Goal: Ask a question

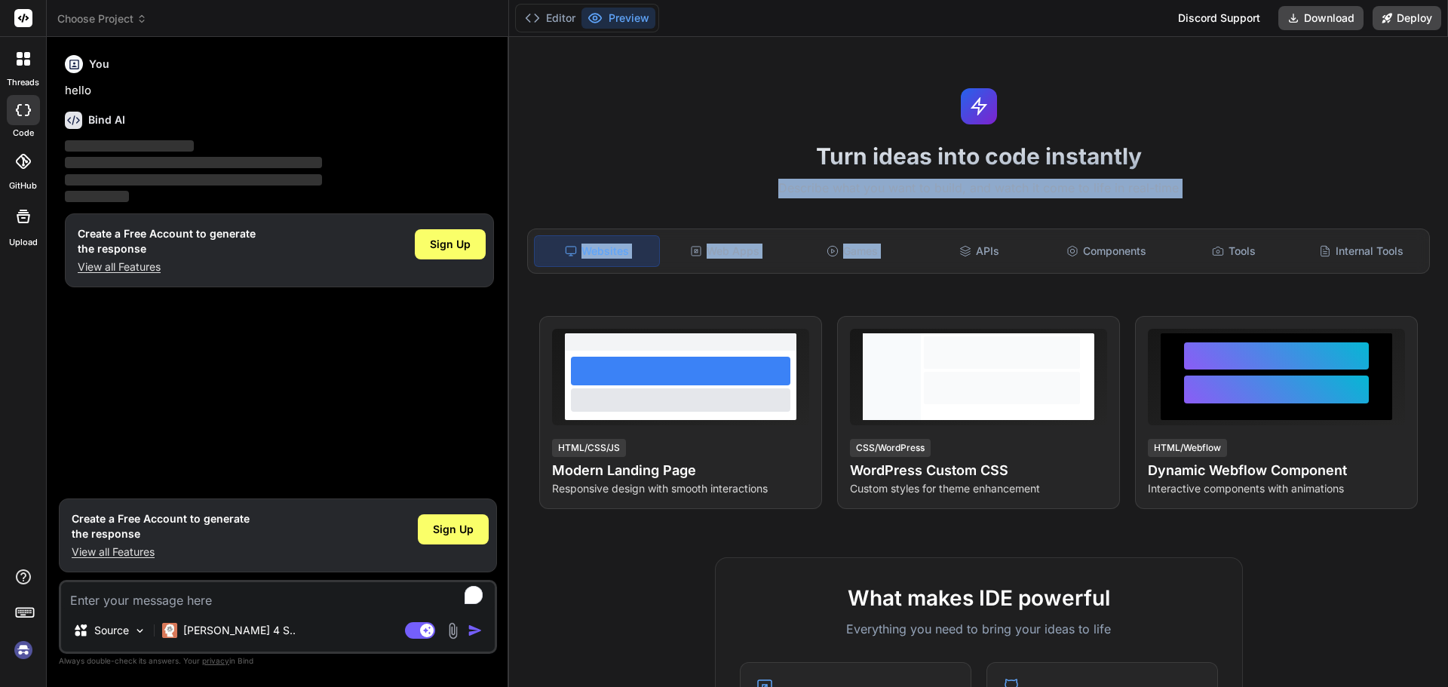
drag, startPoint x: 524, startPoint y: 177, endPoint x: 976, endPoint y: 213, distance: 453.1
click at [976, 213] on div "Turn ideas into code instantly Describe what you want to build, and watch it co…" at bounding box center [978, 362] width 939 height 650
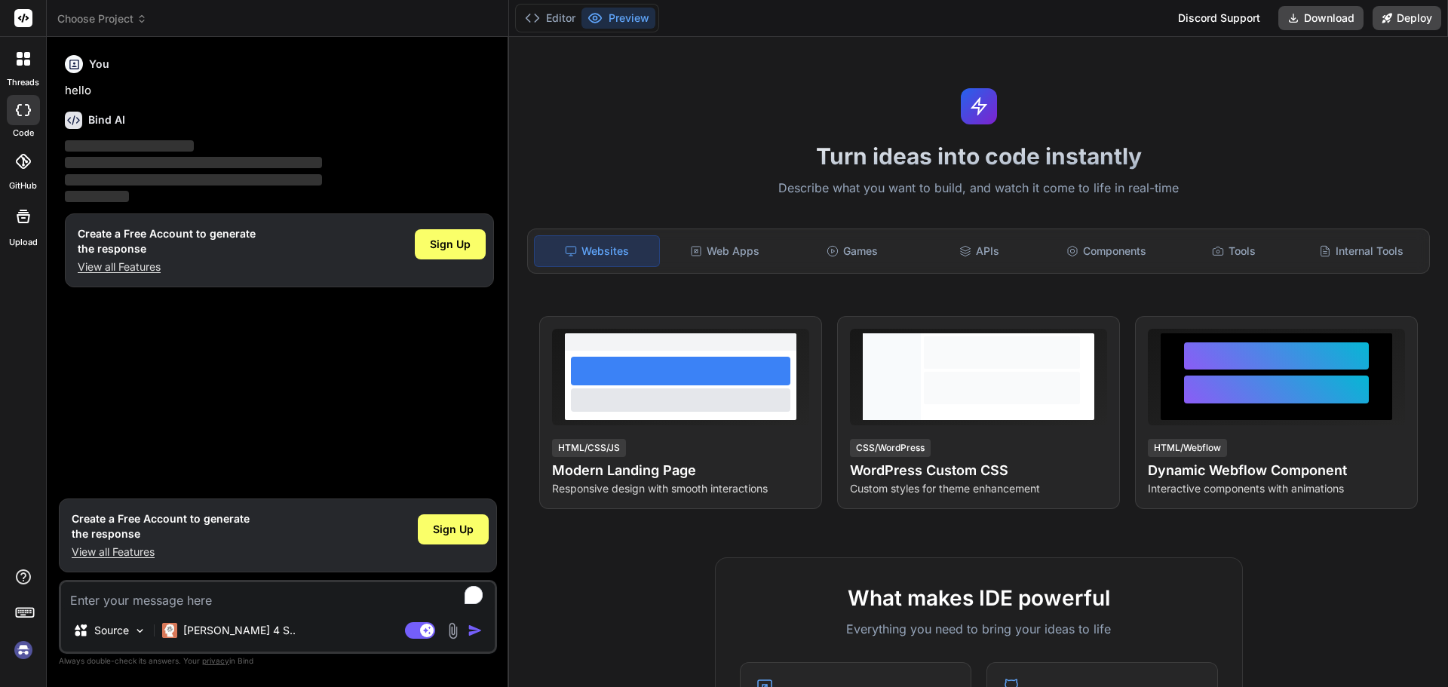
click at [532, 122] on div "Turn ideas into code instantly Describe what you want to build, and watch it co…" at bounding box center [978, 362] width 939 height 650
click at [546, 17] on button "Editor" at bounding box center [550, 18] width 63 height 21
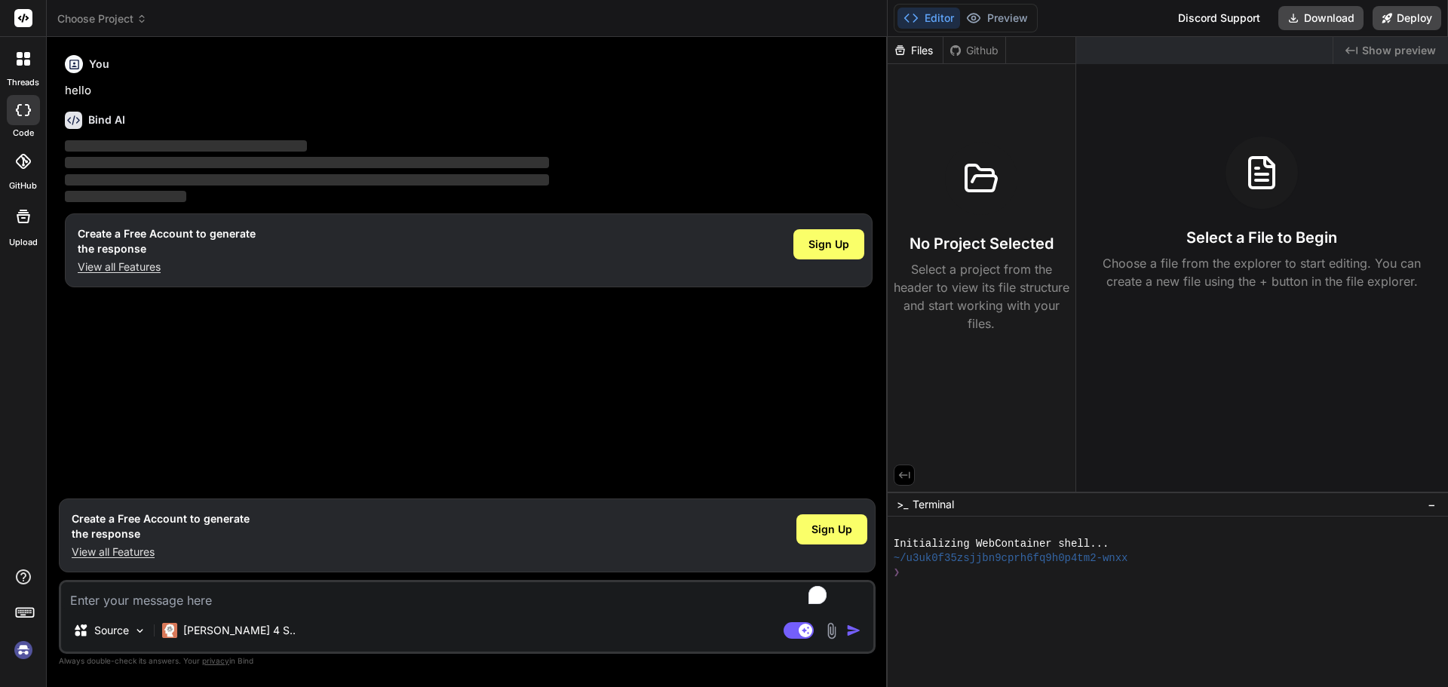
drag, startPoint x: 508, startPoint y: 121, endPoint x: 1172, endPoint y: 118, distance: 663.5
click at [1172, 118] on div "Choose Project Created with Pixso. Bind AI Web Search Created with Pixso. Code …" at bounding box center [747, 343] width 1401 height 687
click at [19, 55] on icon at bounding box center [20, 55] width 6 height 6
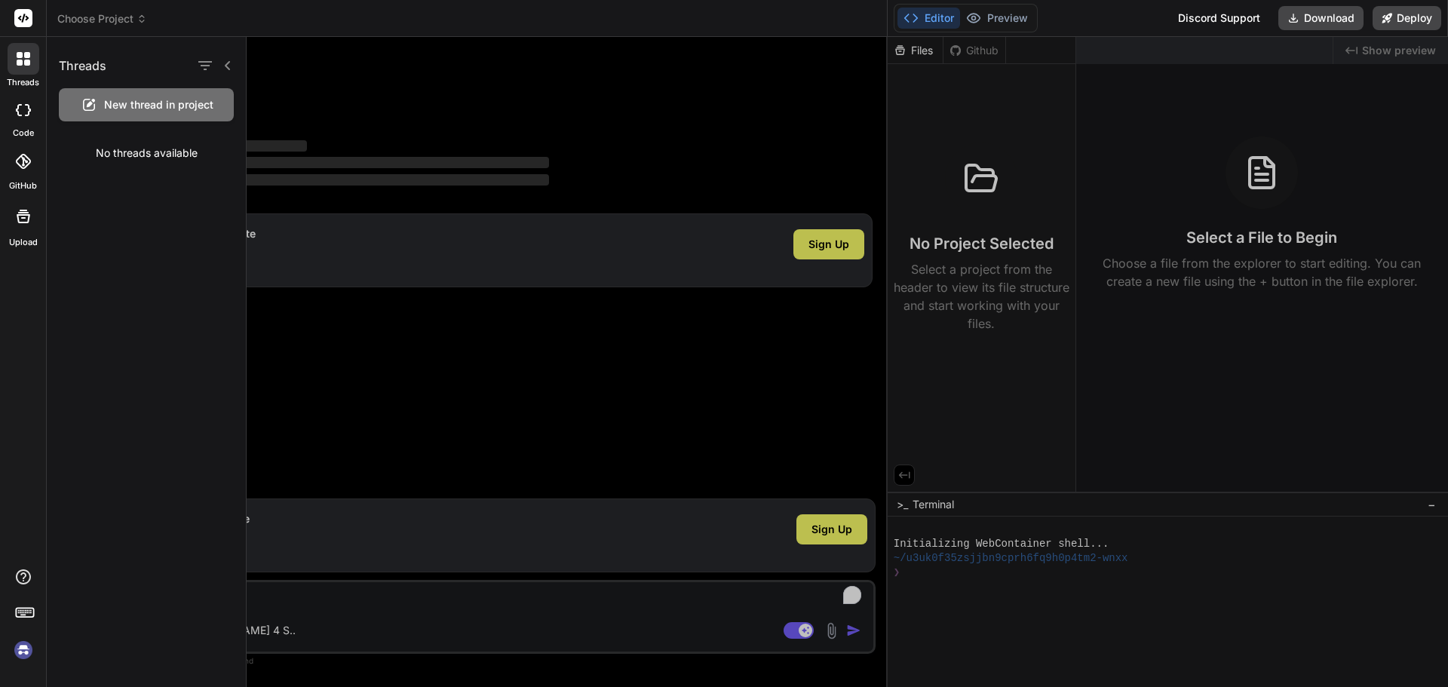
click at [8, 16] on div at bounding box center [23, 18] width 46 height 37
click at [13, 16] on div at bounding box center [23, 18] width 46 height 37
click at [605, 139] on div at bounding box center [847, 362] width 1201 height 650
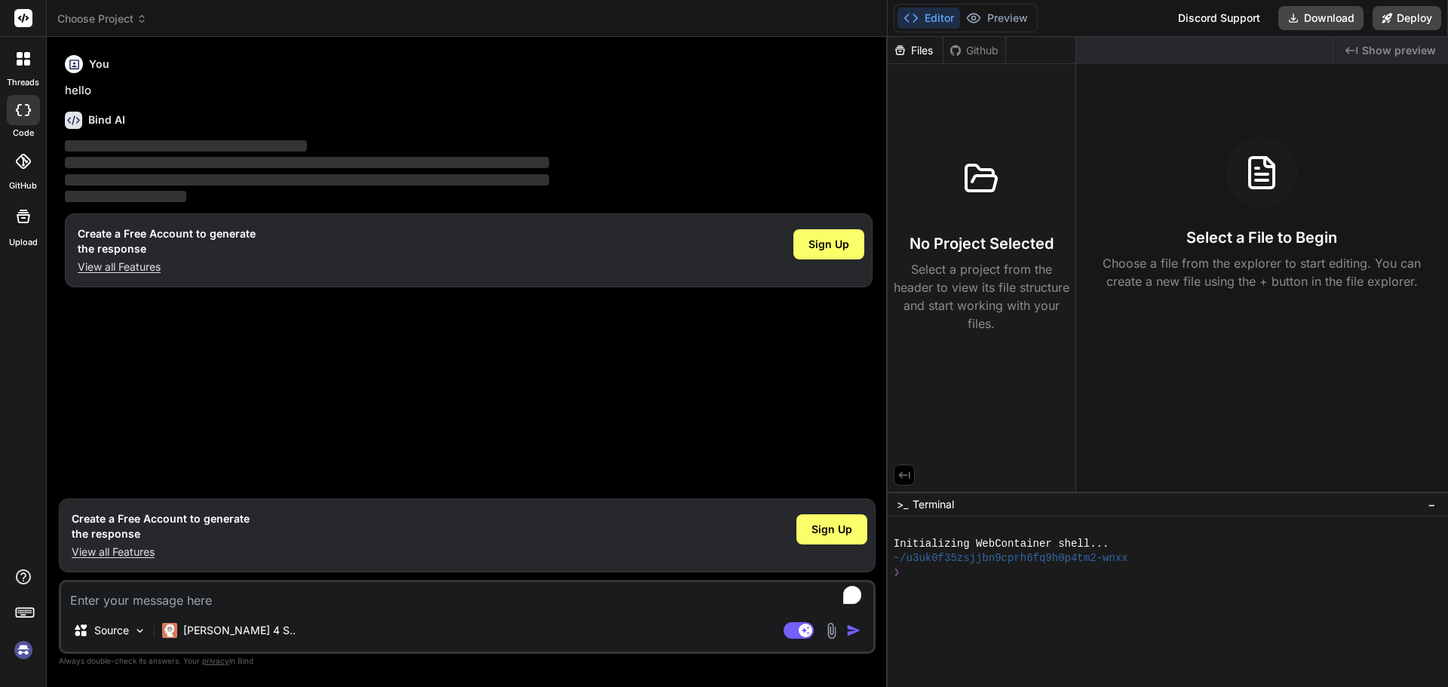
click at [395, 608] on textarea "To enrich screen reader interactions, please activate Accessibility in Grammarl…" at bounding box center [467, 595] width 812 height 27
type textarea "x"
type textarea "I"
type textarea "x"
type textarea "I"
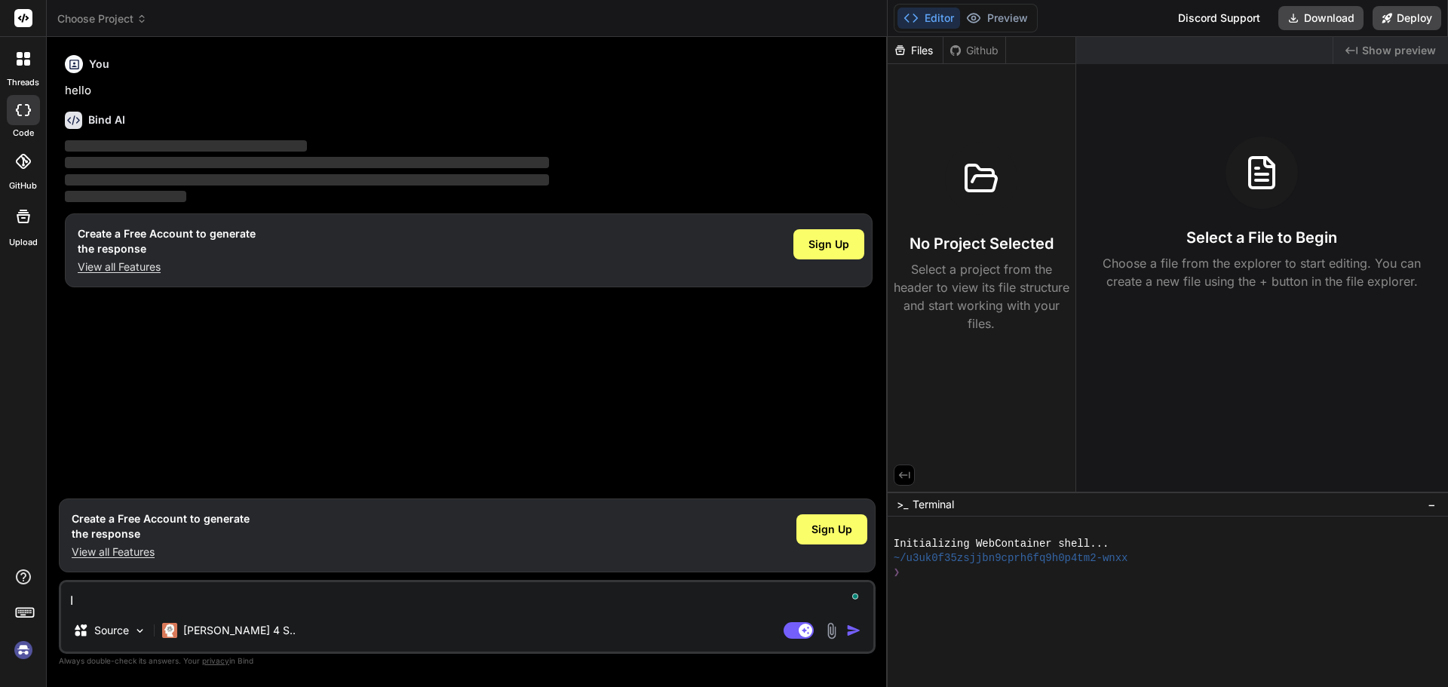
type textarea "x"
type textarea "I n"
type textarea "x"
type textarea "I ne"
type textarea "x"
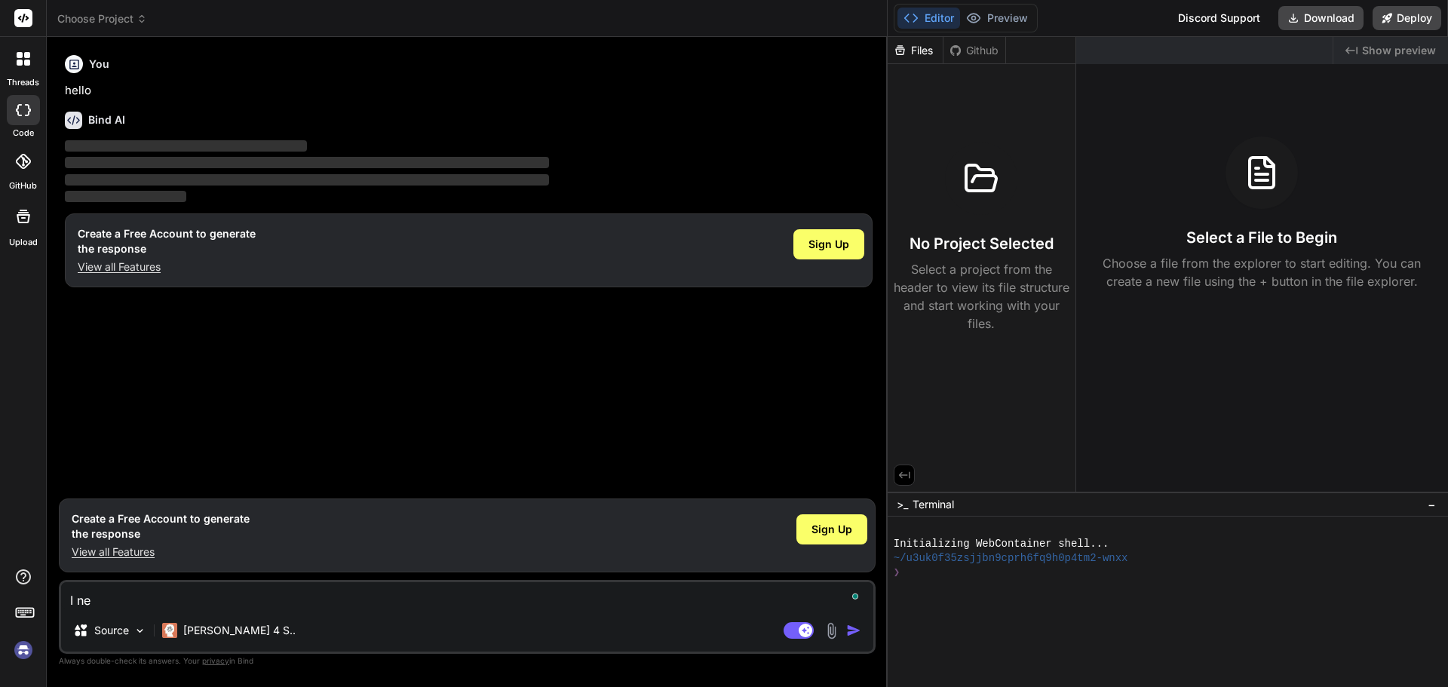
type textarea "I nee"
type textarea "x"
type textarea "I need"
type textarea "x"
type textarea "I need"
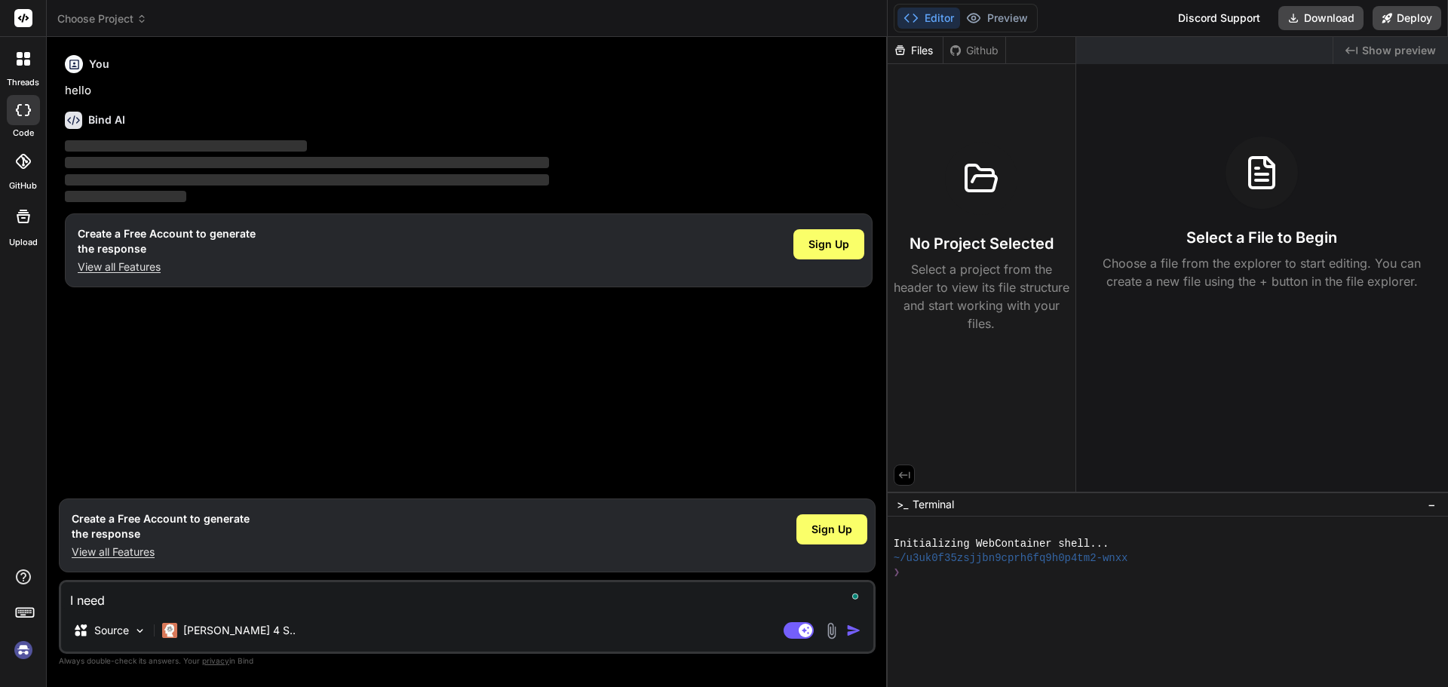
type textarea "x"
type textarea "I need t"
type textarea "x"
type textarea "I need th"
type textarea "x"
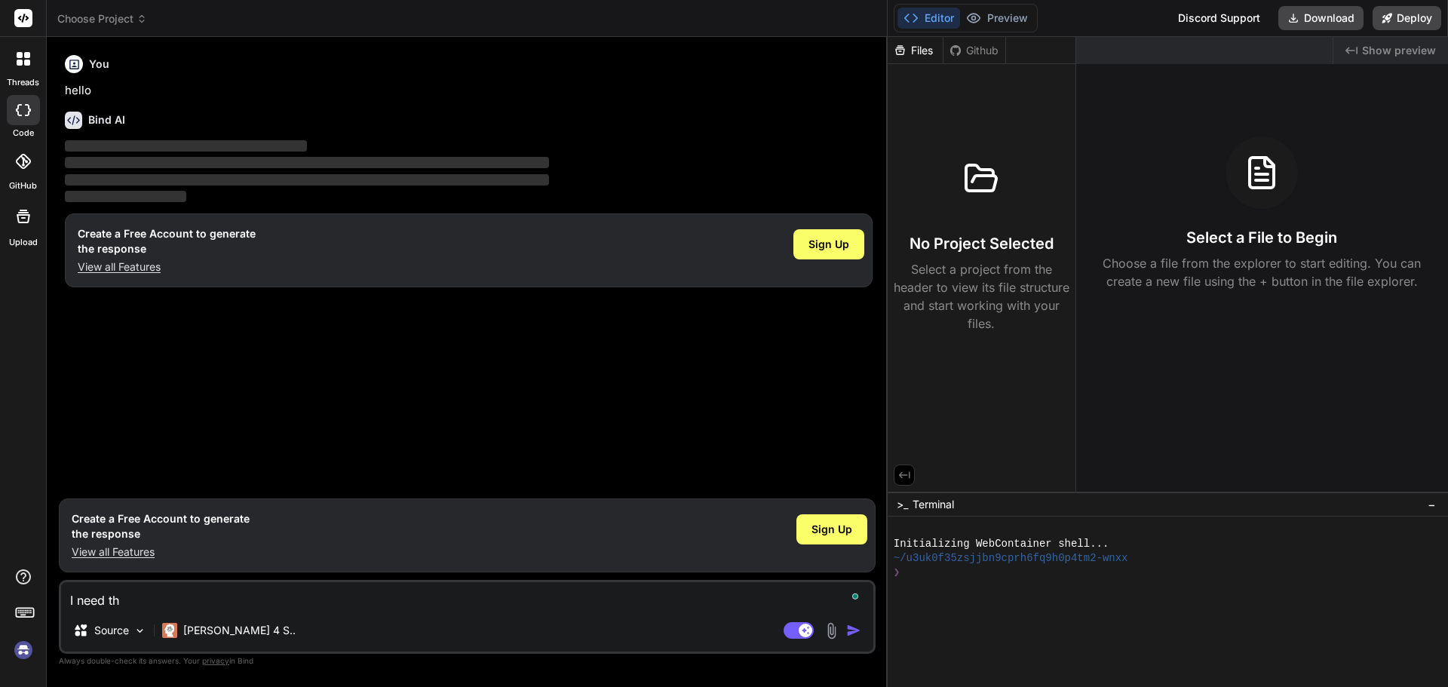
type textarea "I need the"
type textarea "x"
type textarea "I need the"
type textarea "x"
type textarea "I need the a"
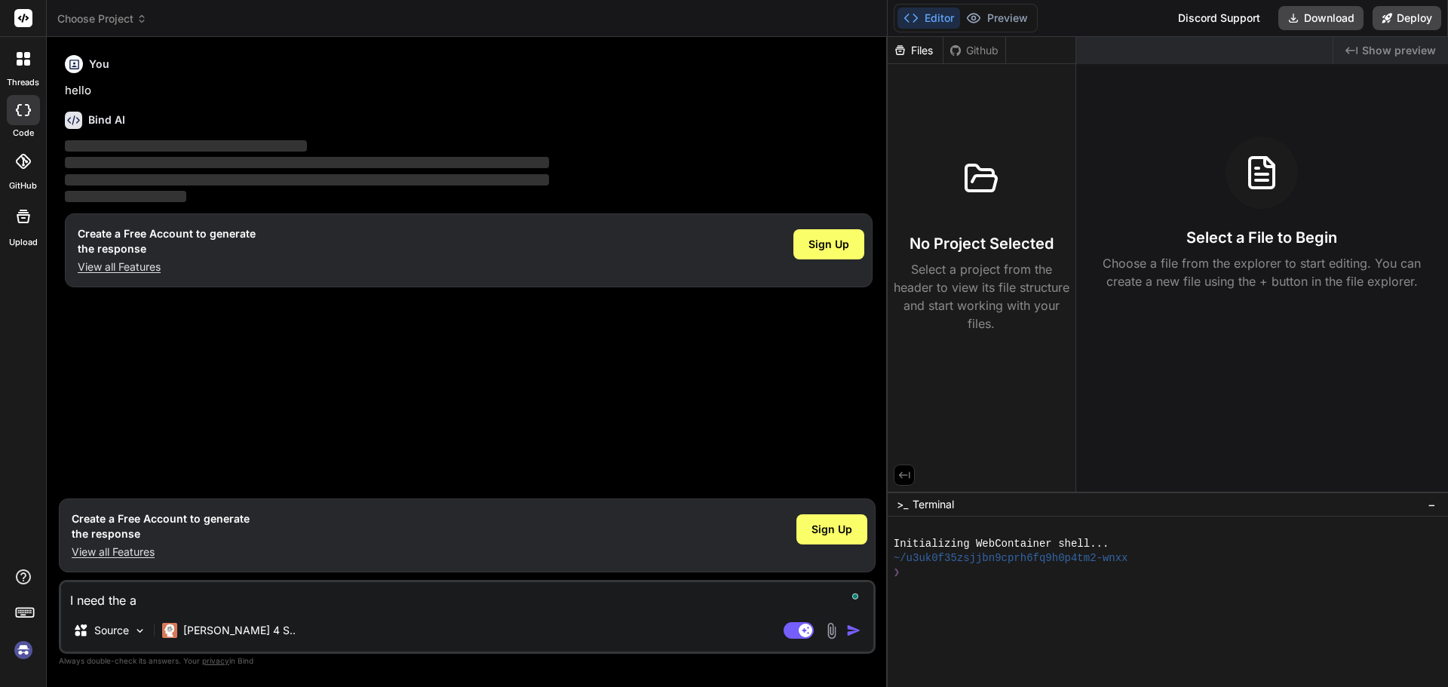
type textarea "x"
type textarea "I need the an"
type textarea "x"
type textarea "I need the ans"
type textarea "x"
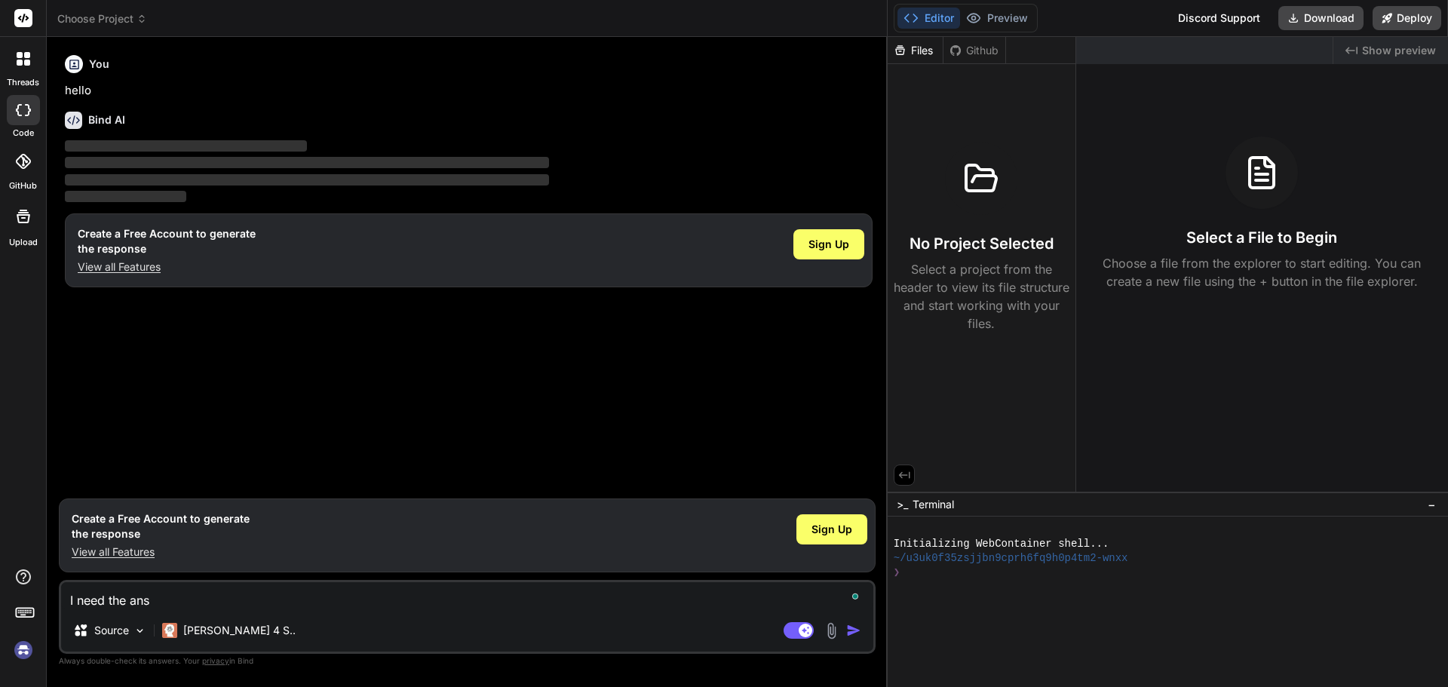
type textarea "I need the answ"
type textarea "x"
type textarea "I need the answe"
type textarea "x"
type textarea "I need the answee"
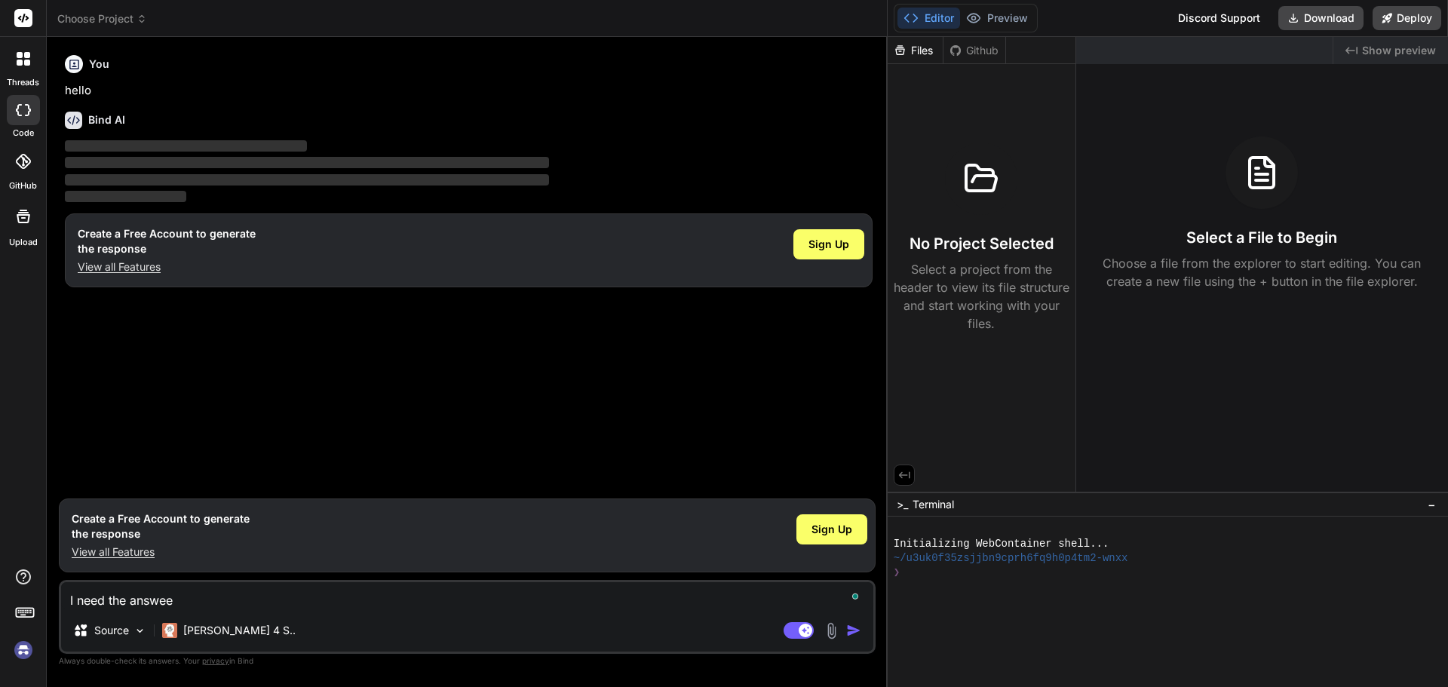
type textarea "x"
type textarea "I need the answe"
type textarea "x"
type textarea "I need the answer"
type textarea "x"
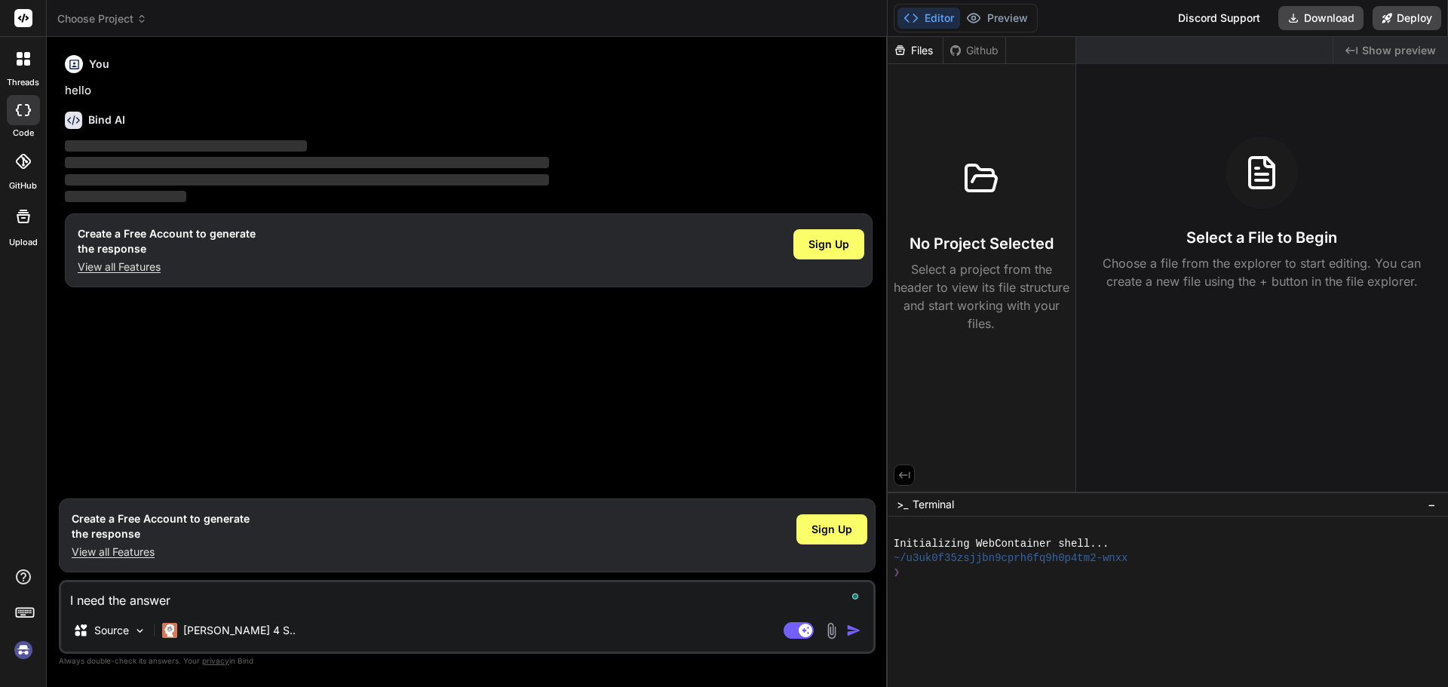
type textarea "I need the answer"
type textarea "x"
type textarea "I need the answer t"
type textarea "x"
type textarea "I need the answer to"
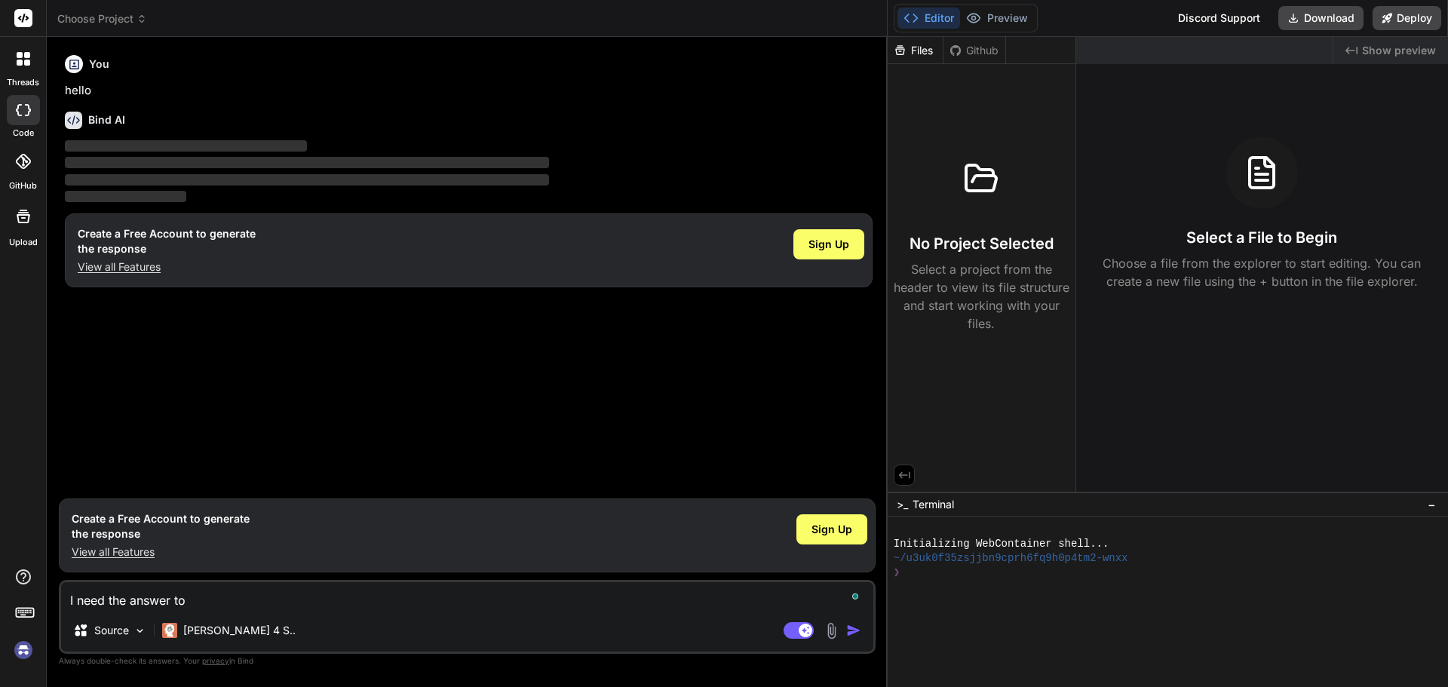
type textarea "x"
type textarea "I need the answer to"
paste textarea "Exercise 1.18.4 Super Cleanup [PERSON_NAME]"
type textarea "x"
type textarea "I need the answer to Exercise 1.18.4 Super Cleanup [PERSON_NAME]"
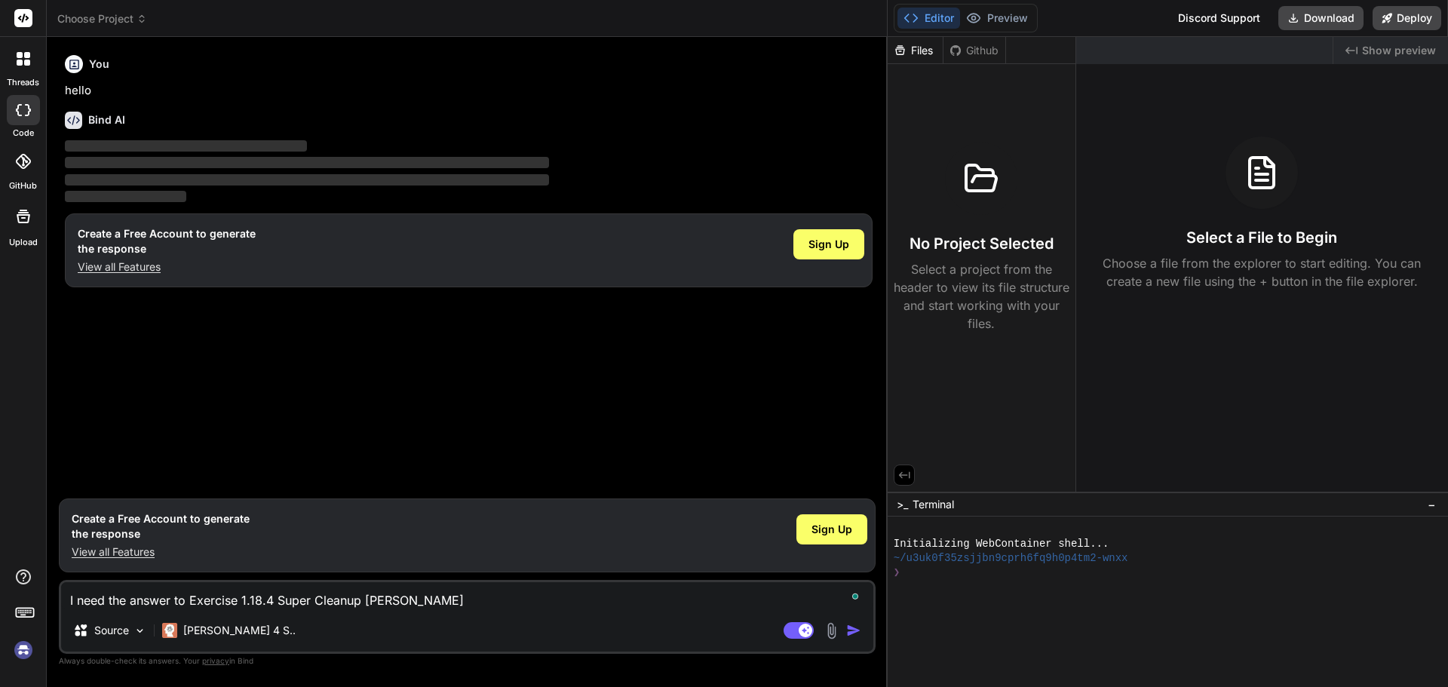
type textarea "x"
type textarea "I need the answer to Exercise 1.18.4 Super Cleanup [PERSON_NAME]"
type textarea "x"
type textarea "I need the answer to Exercise 1.18.4 Super Cleanup [PERSON_NAME] o"
type textarea "x"
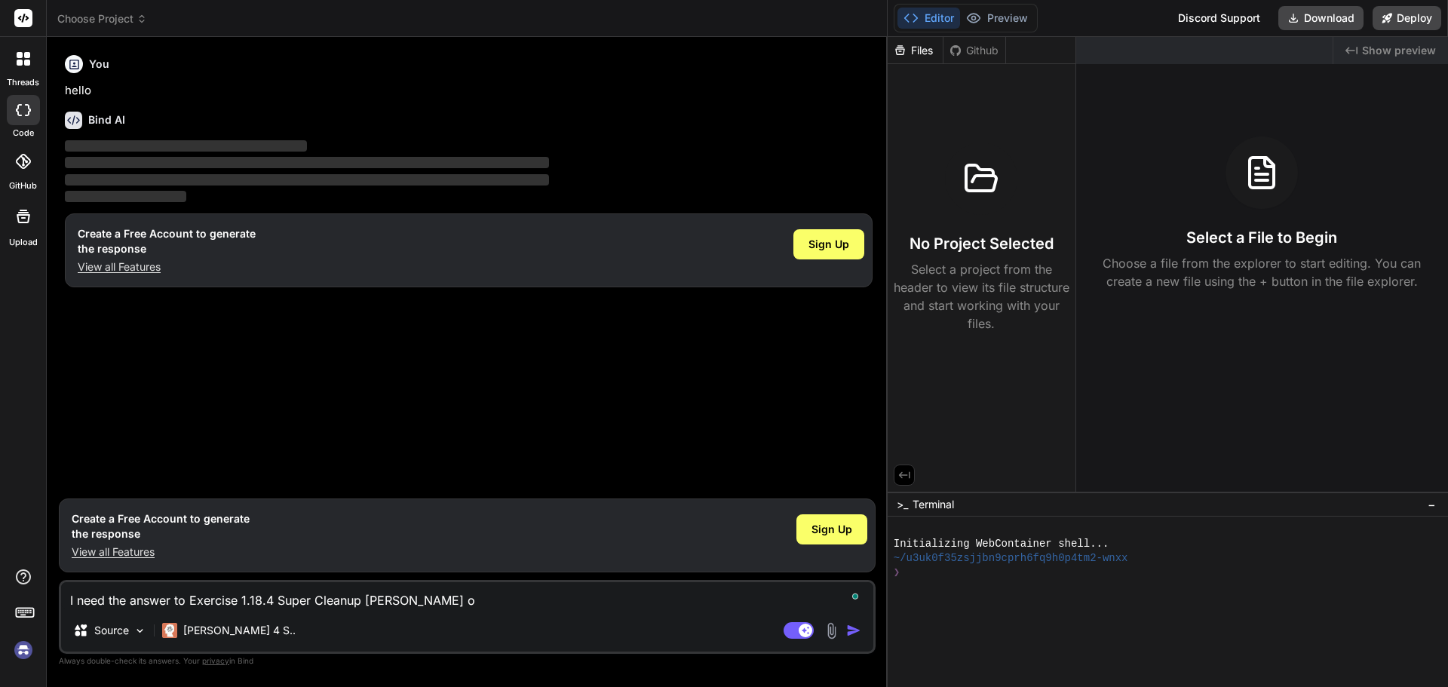
type textarea "I need the answer to Exercise 1.18.4 Super Cleanup [PERSON_NAME] on"
type textarea "x"
type textarea "I need the answer to Exercise 1.18.4 Super Cleanup [PERSON_NAME] on"
type textarea "x"
type textarea "I need the answer to Exercise 1.18.4 Super Cleanup [PERSON_NAME] on c"
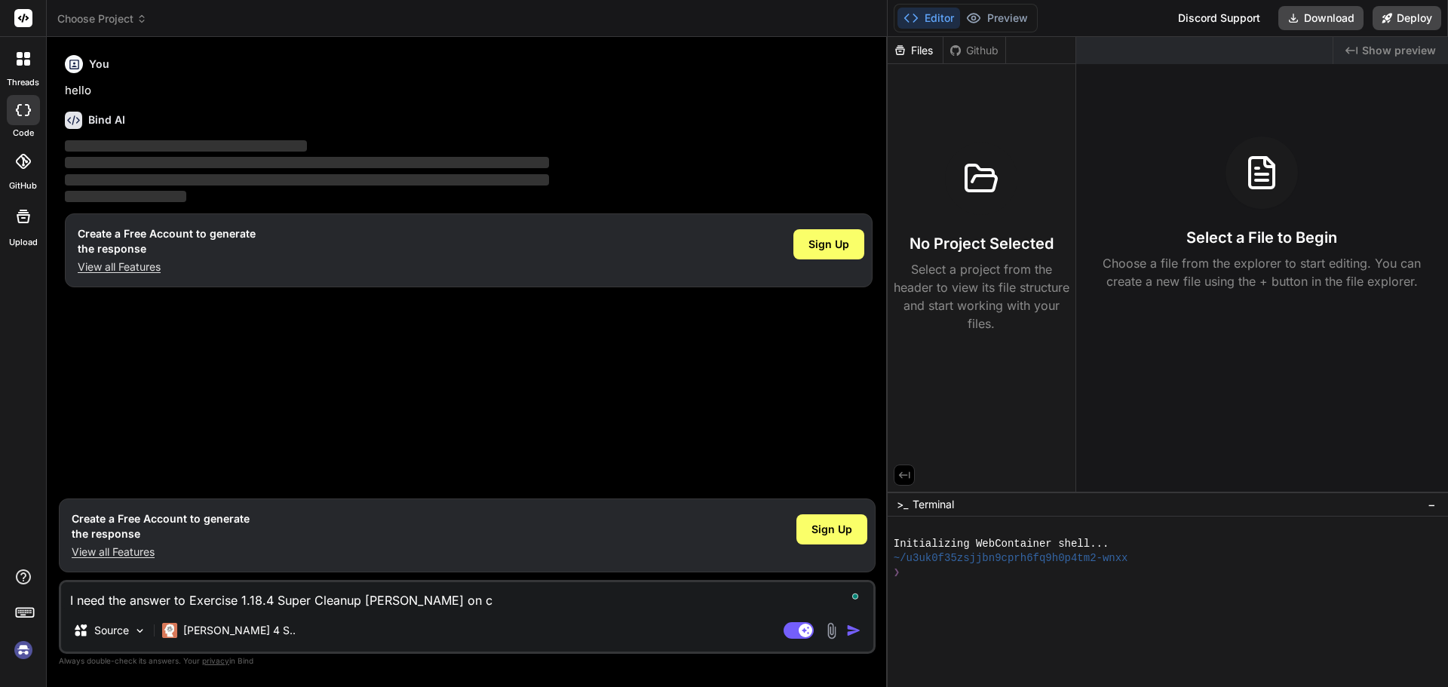
type textarea "x"
type textarea "I need the answer to Exercise 1.18.4 Super Cleanup [PERSON_NAME] on co"
type textarea "x"
type textarea "I need the answer to Exercise 1.18.4 Super Cleanup [PERSON_NAME] on cod"
type textarea "x"
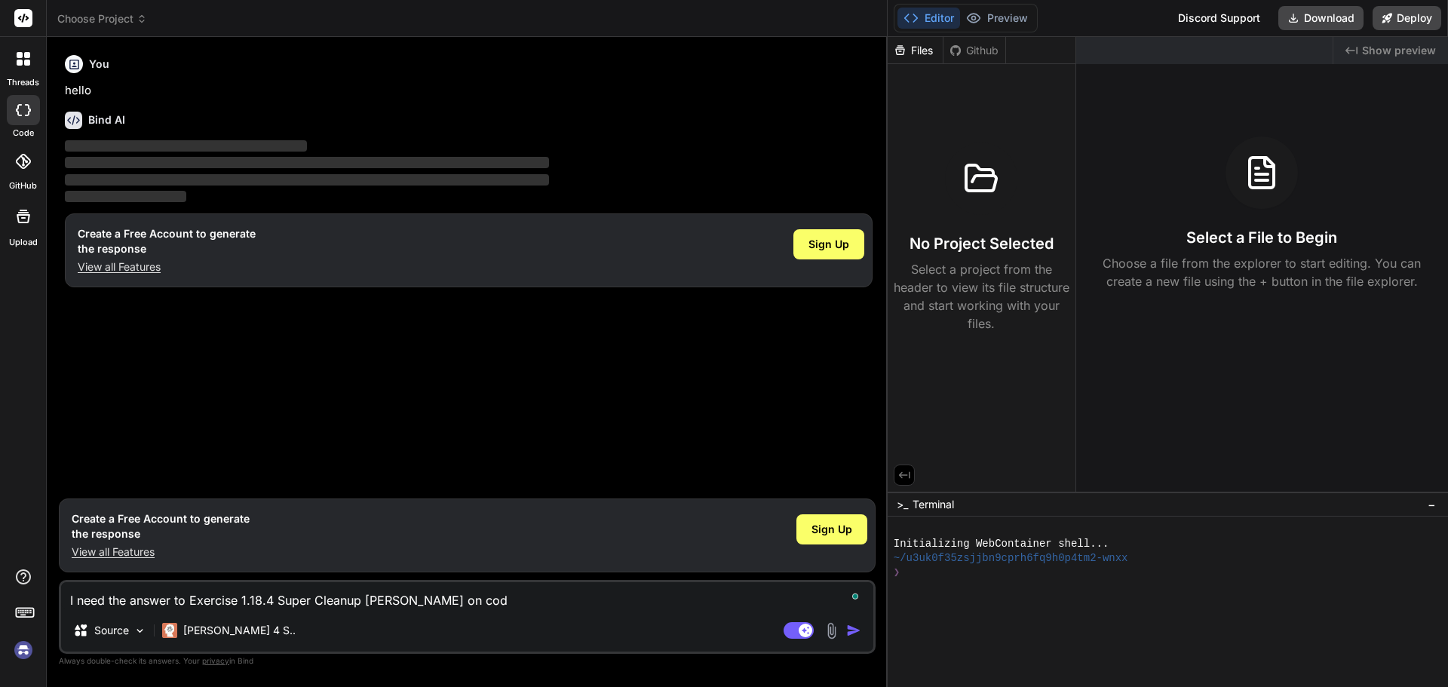
type textarea "I need the answer to Exercise 1.18.4 Super Cleanup [PERSON_NAME] on code"
type textarea "x"
type textarea "I need the answer to Exercise 1.18.4 Super Cleanup [PERSON_NAME] on codeH"
type textarea "x"
type textarea "I need the answer to Exercise 1.18.4 Super Cleanup [PERSON_NAME] on codeHS"
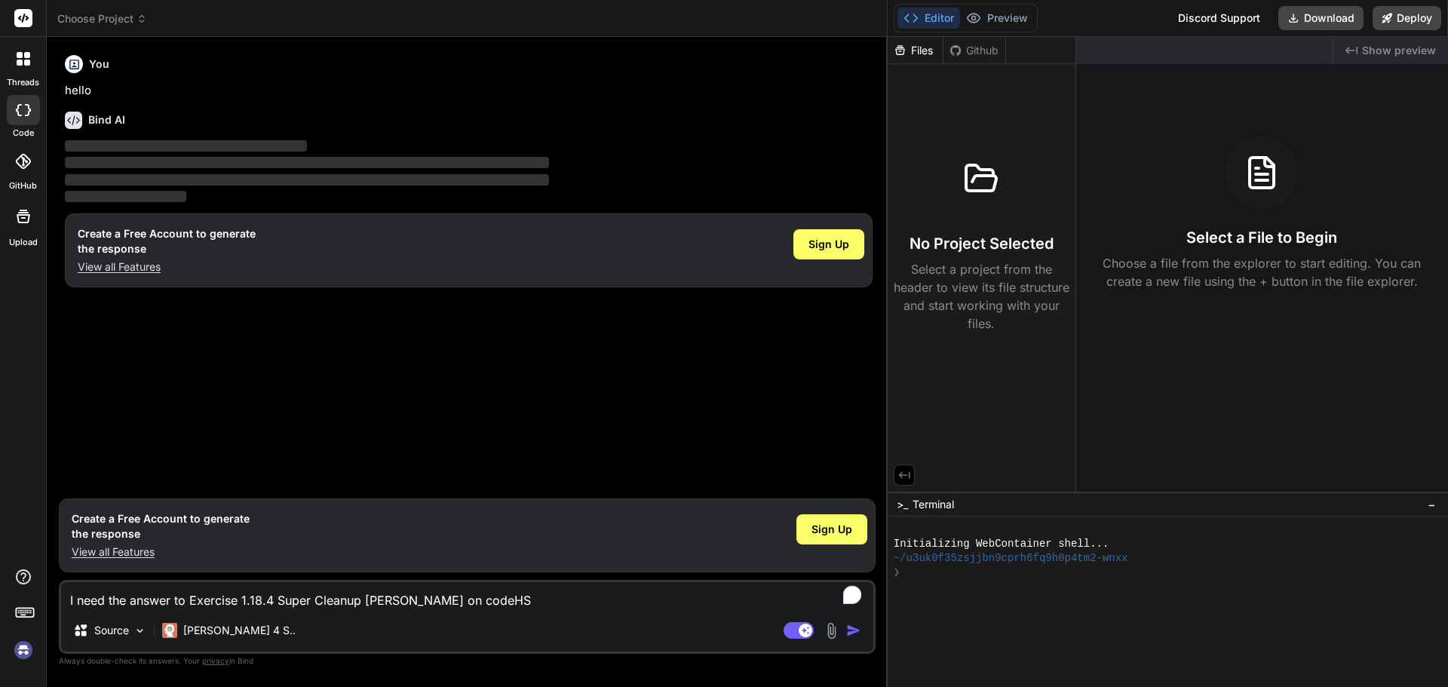
click at [849, 630] on img "button" at bounding box center [853, 630] width 15 height 15
drag, startPoint x: 565, startPoint y: 578, endPoint x: 470, endPoint y: 597, distance: 96.3
click at [564, 578] on div "You hello Bind AI ‌ ‌ ‌ ‌ Create a Free Account to generate the response View a…" at bounding box center [467, 367] width 817 height 637
